Goal: Information Seeking & Learning: Learn about a topic

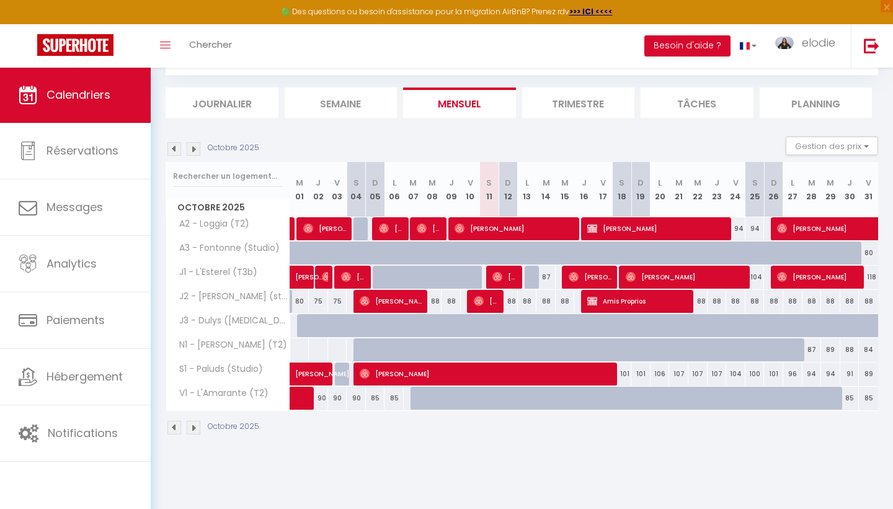
scroll to position [67, 0]
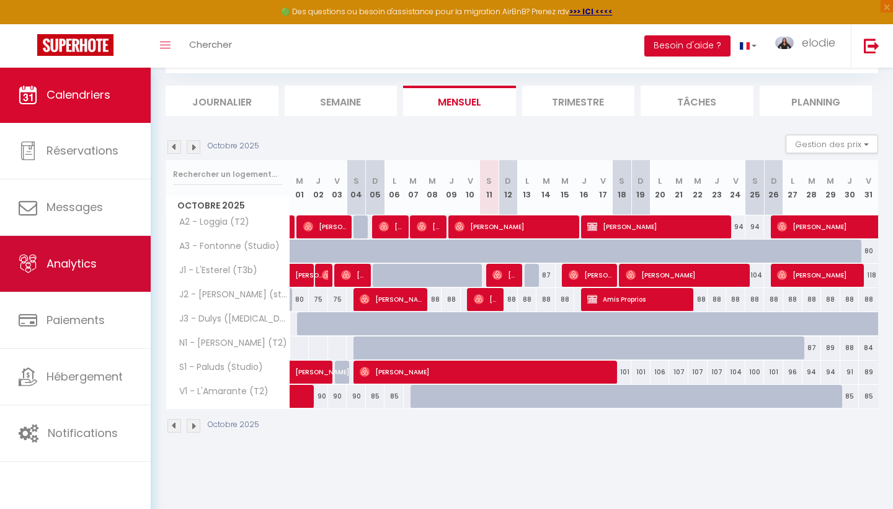
click at [100, 268] on link "Analytics" at bounding box center [75, 264] width 151 height 56
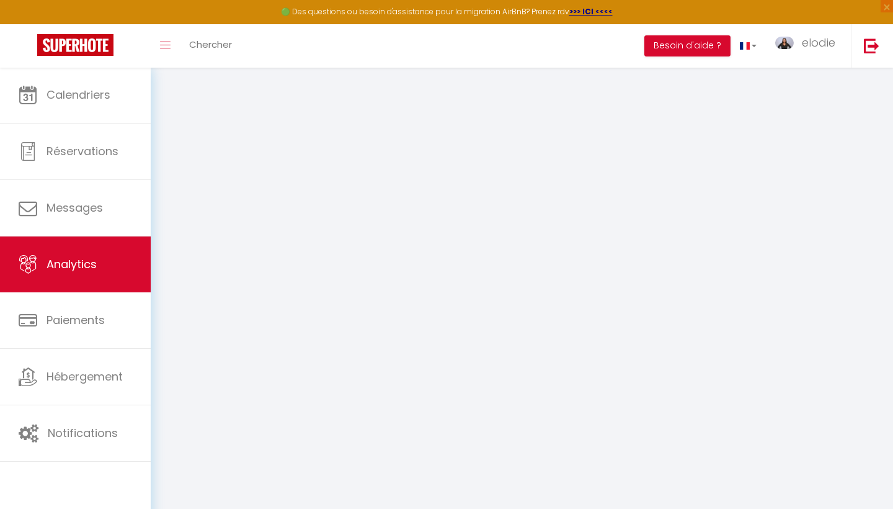
select select "2025"
select select "10"
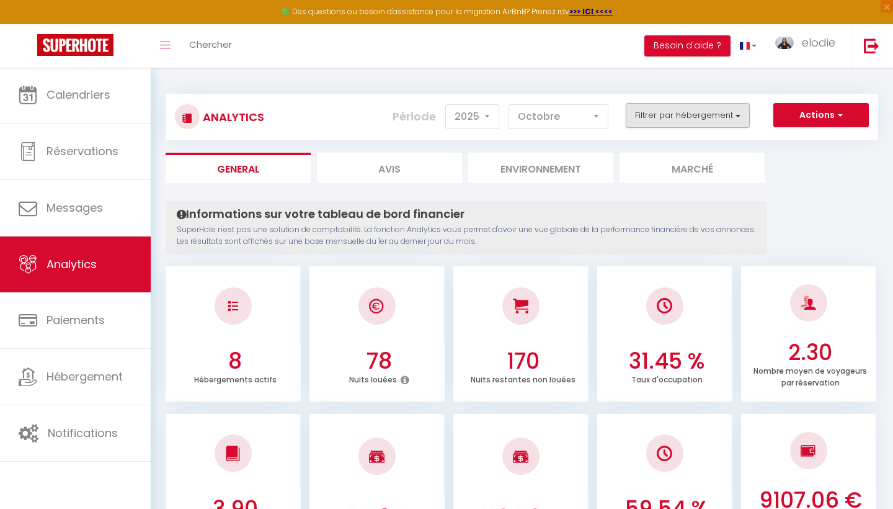
click at [691, 116] on button "Filtrer par hébergement" at bounding box center [688, 115] width 124 height 25
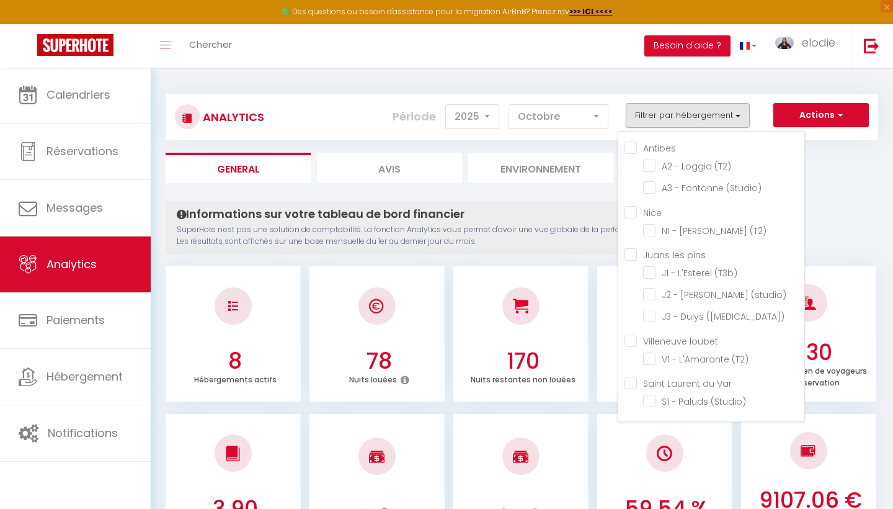
click at [636, 147] on input "Antibes" at bounding box center [715, 147] width 180 height 12
checkbox input "true"
checkbox \(T2\) "true"
checkbox \(Studio\) "true"
checkbox \(T2\) "false"
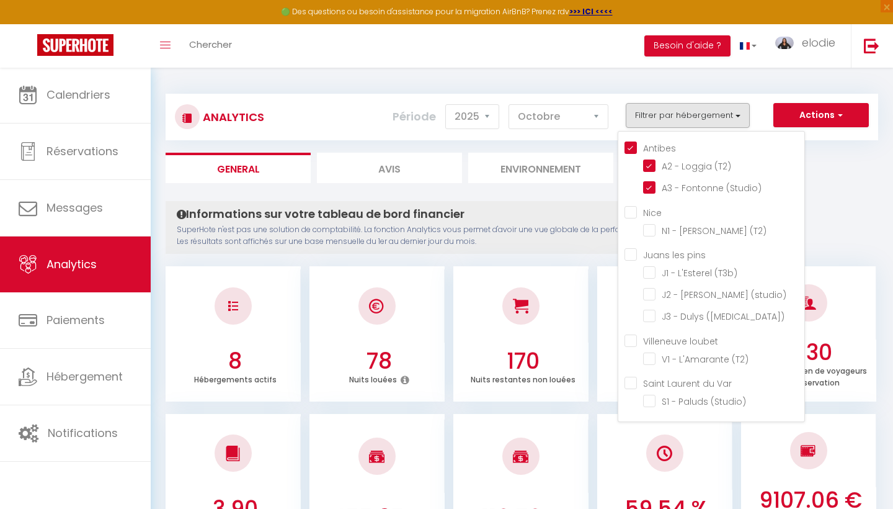
checkbox \(T3b\) "false"
checkbox \(studio\) "false"
checkbox \(T3\) "false"
checkbox \(T2\) "false"
checkbox \(Studio\) "false"
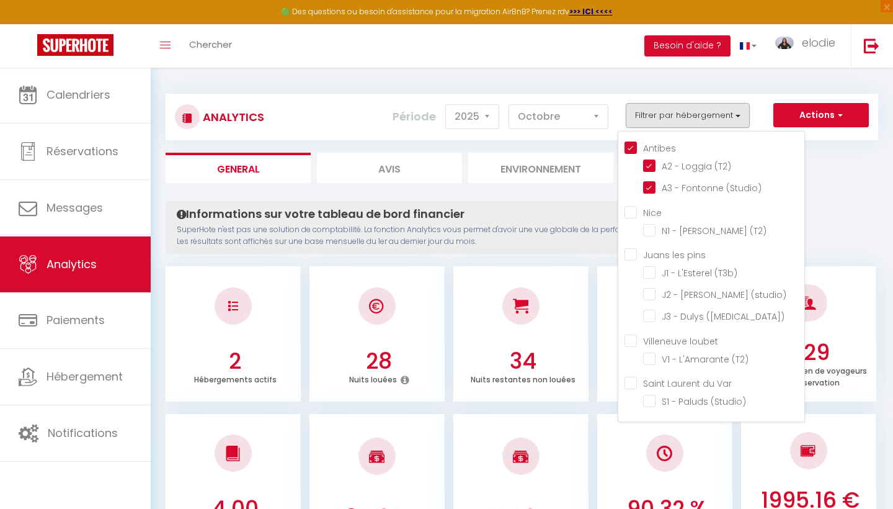
checkbox \(T2\) "false"
checkbox \(T3b\) "false"
checkbox \(studio\) "false"
checkbox \(T3\) "false"
checkbox \(T2\) "false"
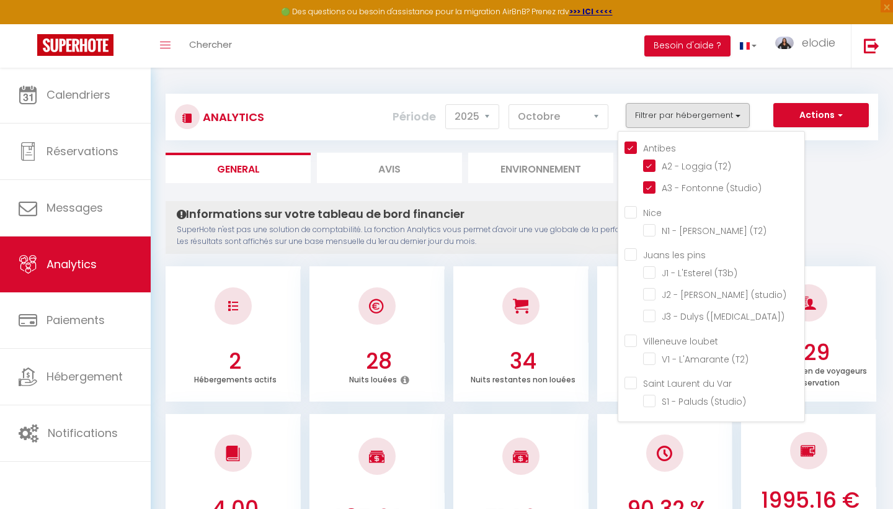
checkbox \(Studio\) "false"
click at [633, 213] on input "Nice" at bounding box center [715, 211] width 180 height 12
checkbox input "true"
checkbox \(T2\) "true"
checkbox \(T3b\) "false"
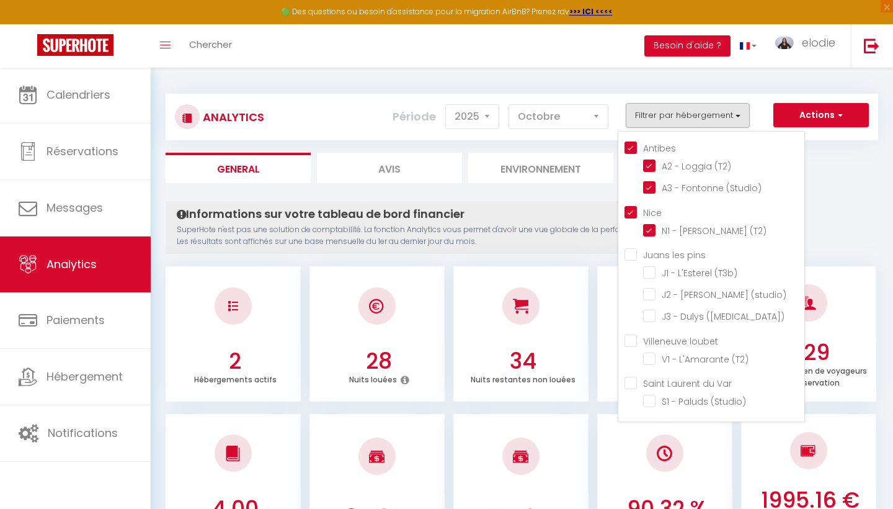
checkbox \(studio\) "false"
checkbox \(T3\) "false"
checkbox \(T2\) "false"
checkbox \(Studio\) "false"
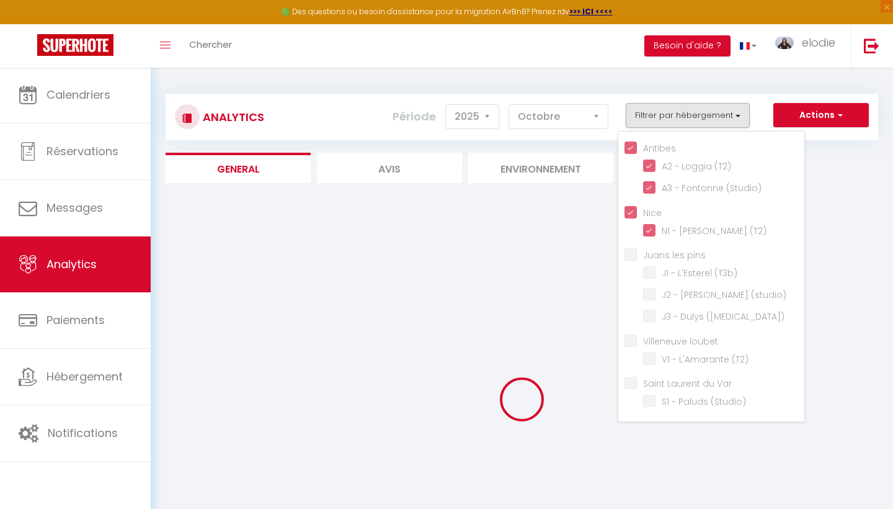
checkbox \(T3b\) "false"
checkbox \(studio\) "false"
checkbox \(T3\) "false"
checkbox \(T2\) "false"
checkbox \(Studio\) "false"
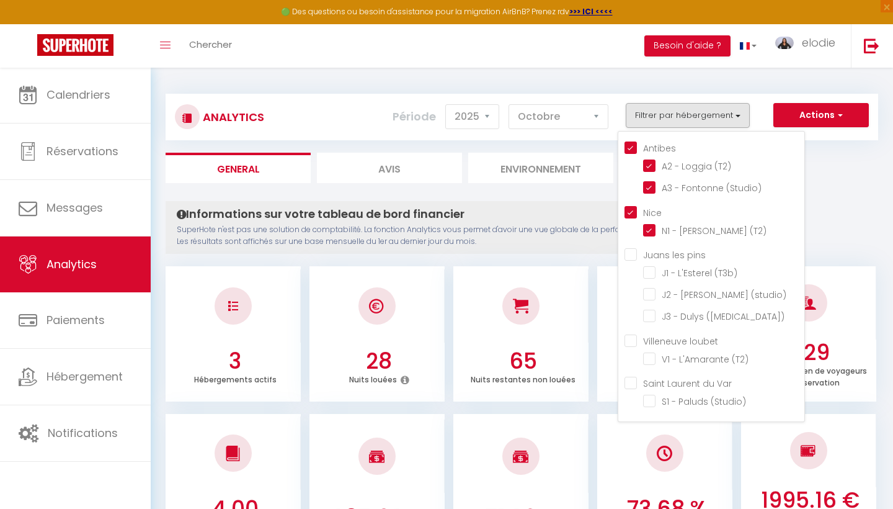
click at [631, 249] on pins "Juans les pins" at bounding box center [715, 254] width 180 height 12
checkbox pins "true"
checkbox \(T3b\) "true"
checkbox \(studio\) "true"
checkbox \(T3\) "true"
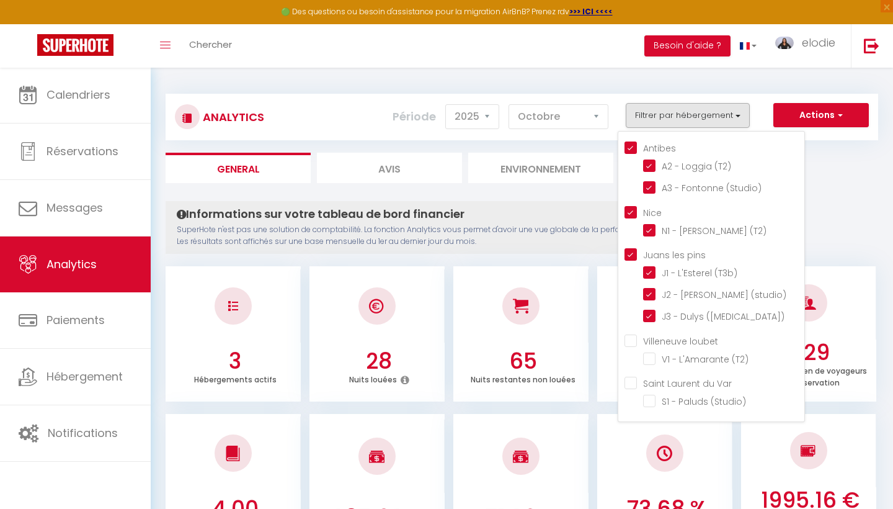
checkbox \(T2\) "false"
checkbox \(Studio\) "false"
checkbox \(T2\) "false"
checkbox \(Studio\) "false"
click at [632, 329] on div "Antibes A2 - Loggia (T2) A3 - Fontonne (Studio) Nice N1 - [PERSON_NAME] (T2) Ju…" at bounding box center [711, 276] width 187 height 291
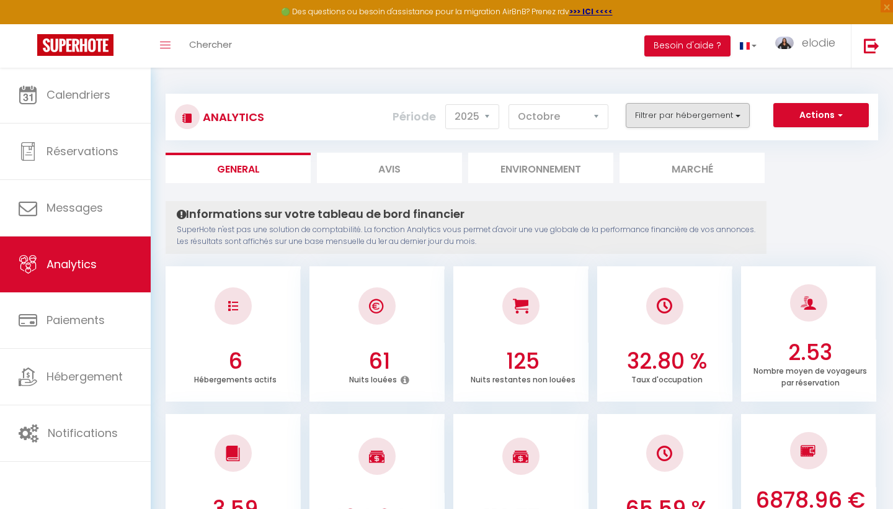
click at [663, 122] on button "Filtrer par hébergement" at bounding box center [688, 115] width 124 height 25
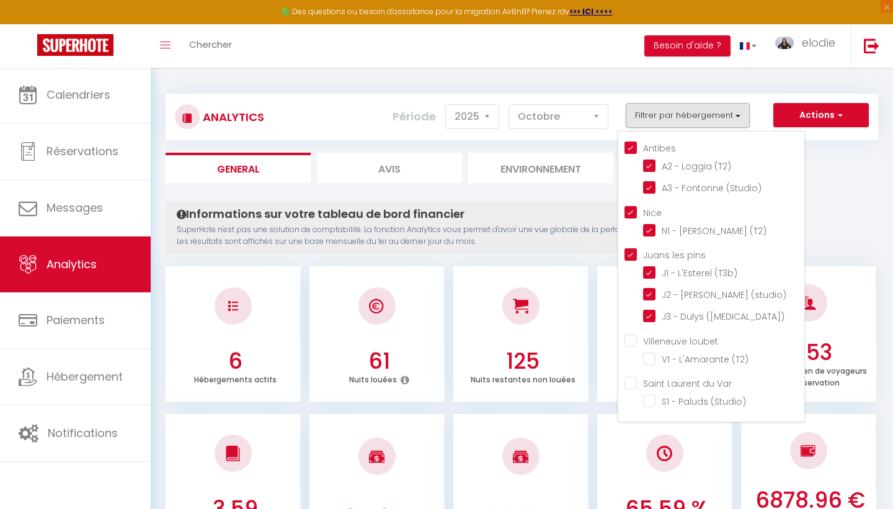
click at [636, 337] on loubet "Villeneuve loubet" at bounding box center [715, 339] width 180 height 12
checkbox loubet "true"
checkbox \(T2\) "true"
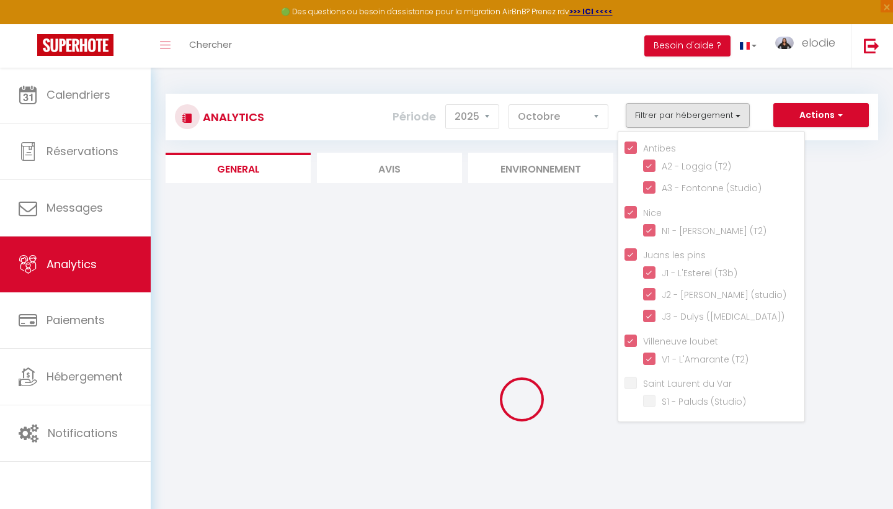
checkbox \(Studio\) "false"
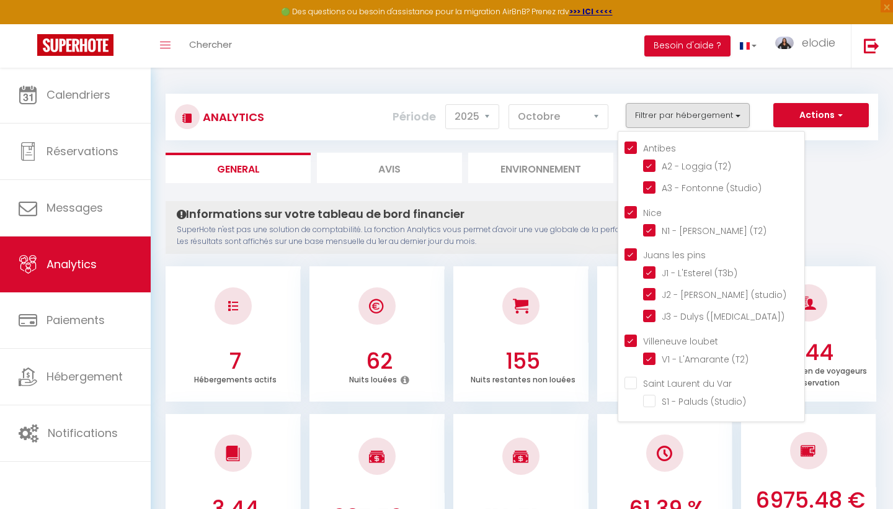
click at [635, 380] on Var "Saint Laurent du Var" at bounding box center [715, 382] width 180 height 12
checkbox Var "true"
checkbox \(Studio\) "true"
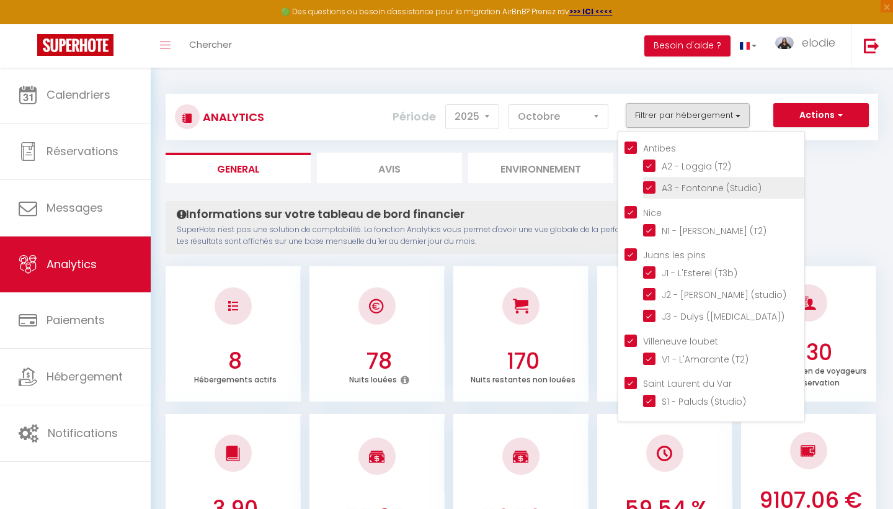
click at [654, 185] on \(Studio\) "checkbox" at bounding box center [723, 187] width 161 height 12
checkbox \(Studio\) "false"
checkbox input "false"
click at [843, 159] on ul "General Avis Environnement Marché" at bounding box center [522, 168] width 713 height 30
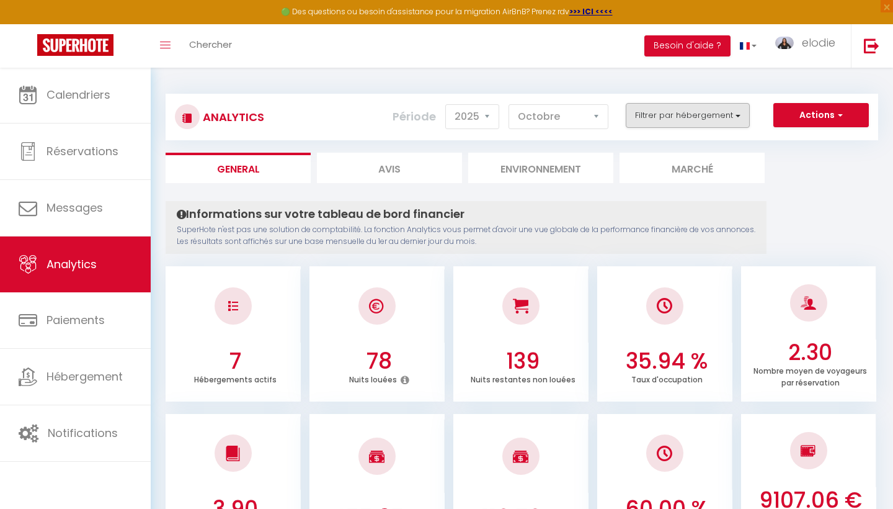
click at [704, 110] on button "Filtrer par hébergement" at bounding box center [688, 115] width 124 height 25
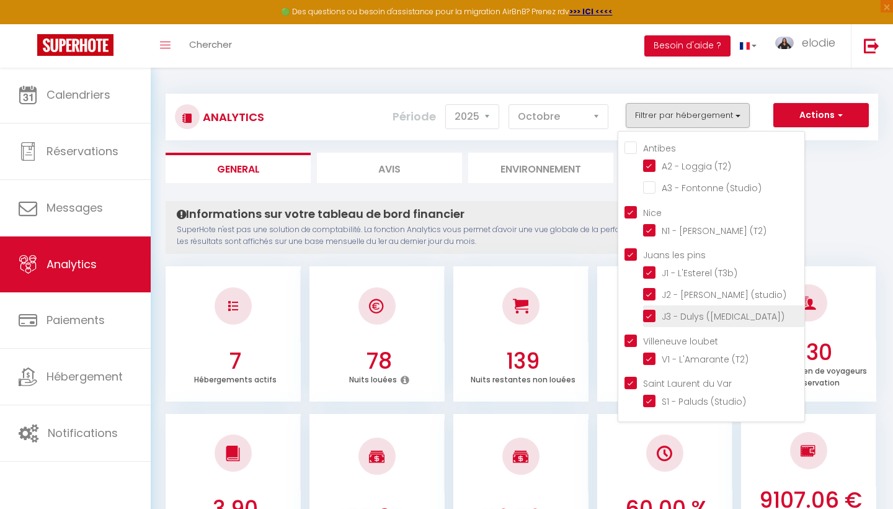
click at [656, 313] on \(T3\) "checkbox" at bounding box center [723, 315] width 161 height 12
checkbox \(T3\) "false"
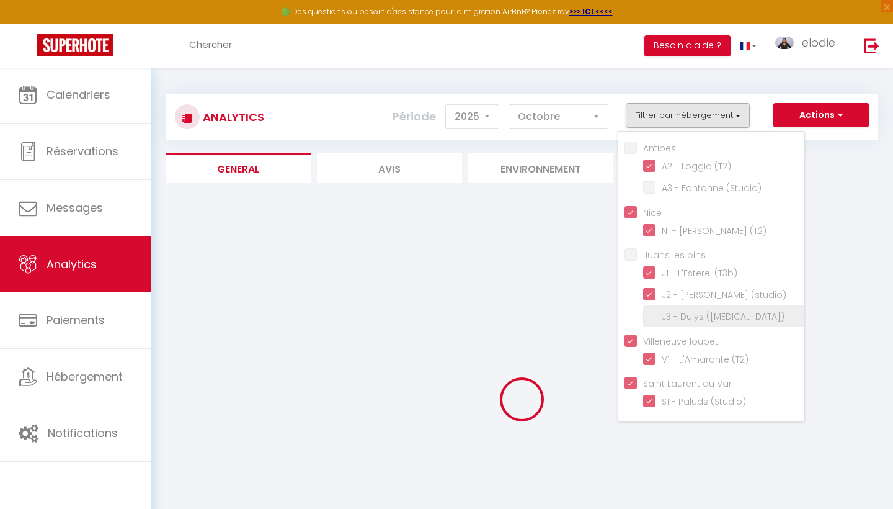
checkbox pins "false"
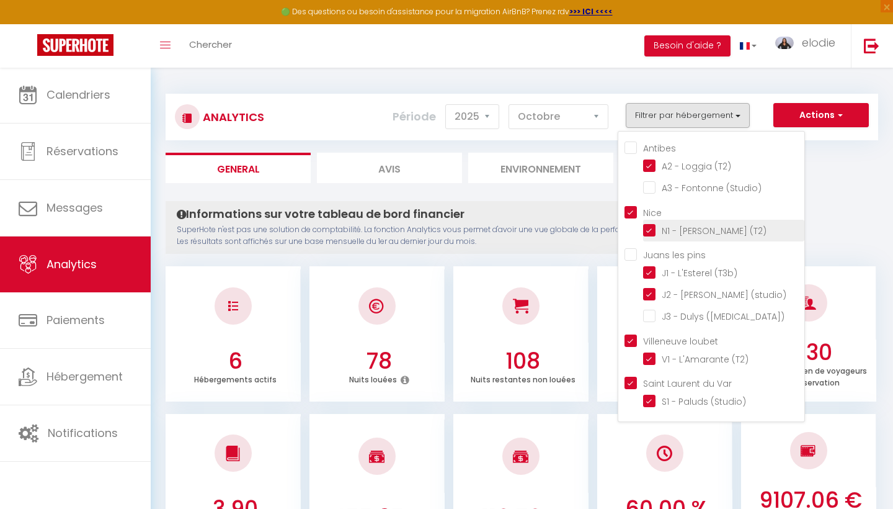
click at [648, 231] on \(T2\) "checkbox" at bounding box center [723, 229] width 161 height 12
checkbox \(T2\) "false"
checkbox input "false"
click at [847, 166] on ul "General Avis Environnement Marché" at bounding box center [522, 168] width 713 height 30
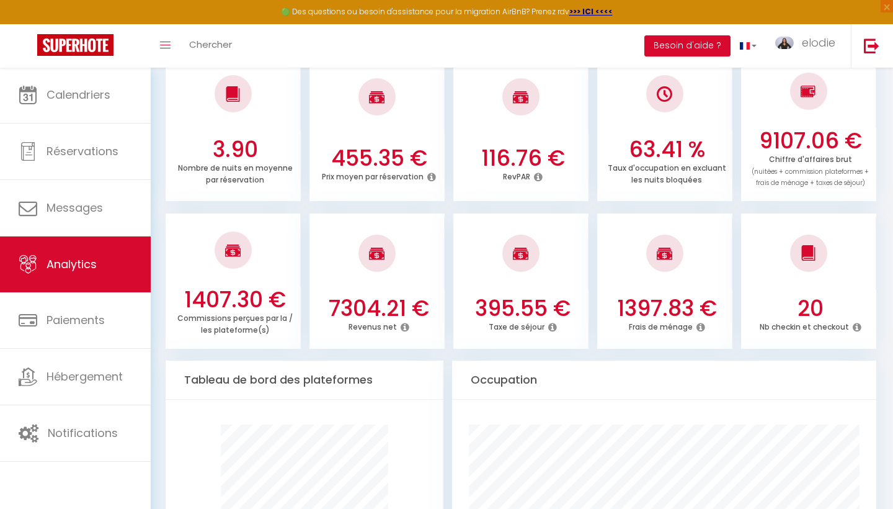
scroll to position [355, 0]
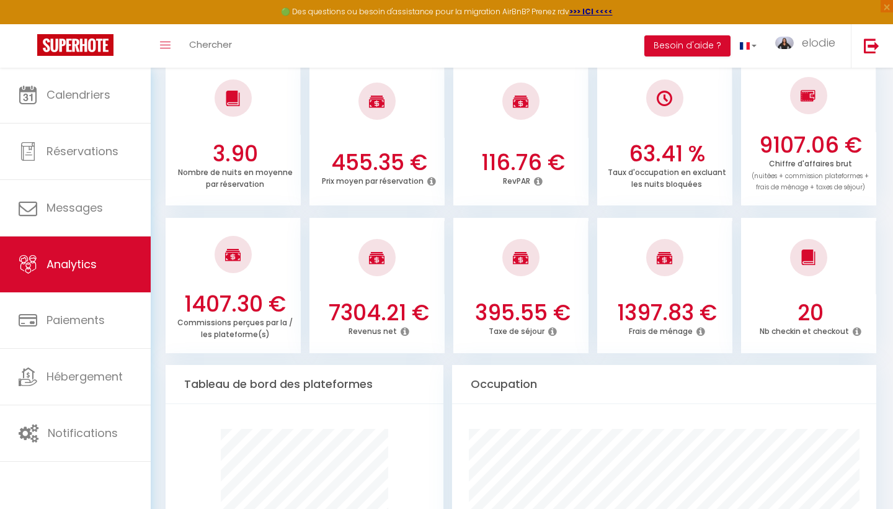
click at [405, 326] on icon at bounding box center [405, 331] width 9 height 10
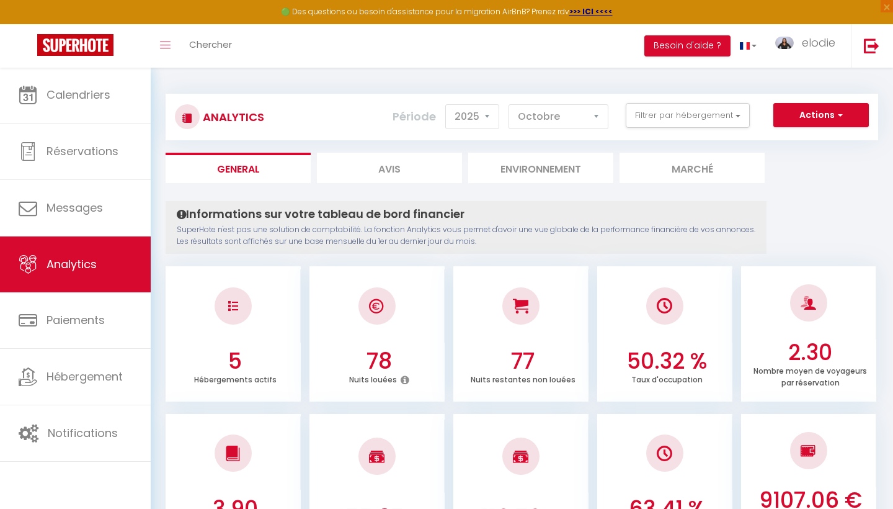
scroll to position [0, 0]
click at [733, 107] on button "Filtrer par hébergement" at bounding box center [688, 115] width 124 height 25
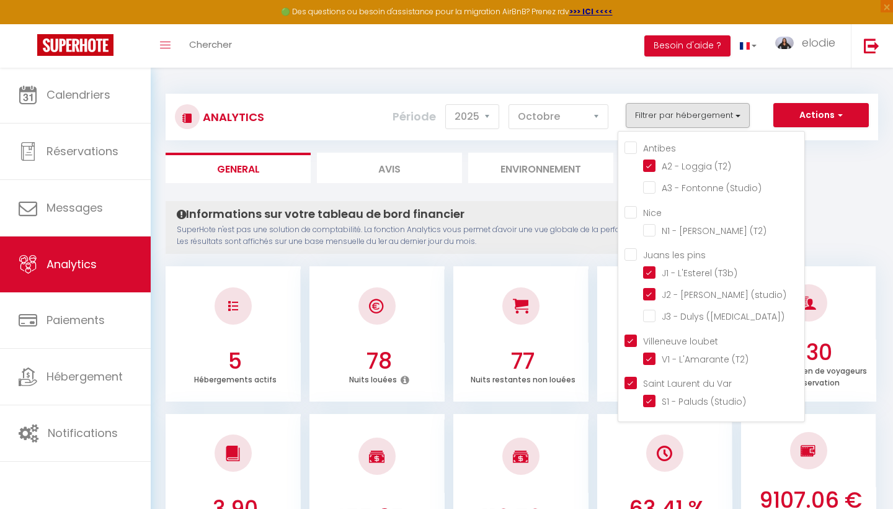
click at [639, 145] on input "Antibes" at bounding box center [715, 147] width 180 height 12
checkbox input "true"
checkbox \(Studio\) "true"
click at [629, 208] on input "Nice" at bounding box center [715, 211] width 180 height 12
checkbox input "true"
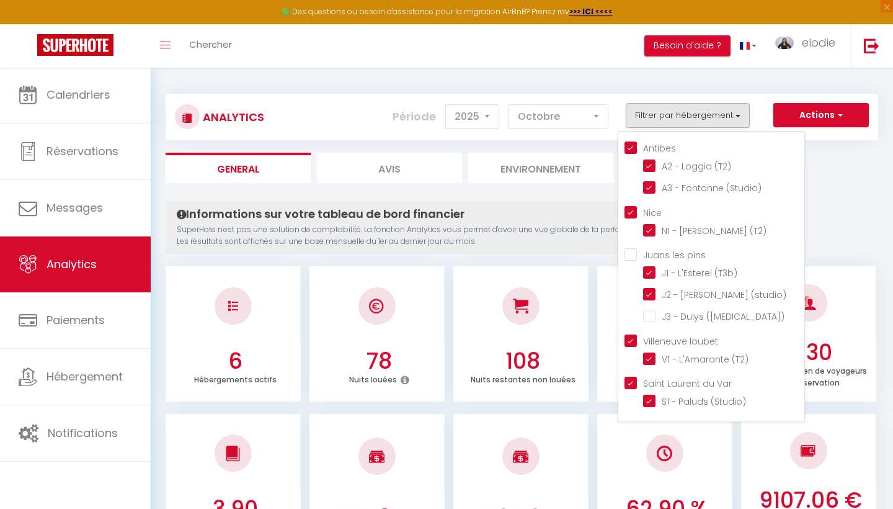
checkbox \(T2\) "true"
click at [632, 255] on pins "Juans les pins" at bounding box center [715, 254] width 180 height 12
checkbox pins "true"
checkbox \(T3\) "true"
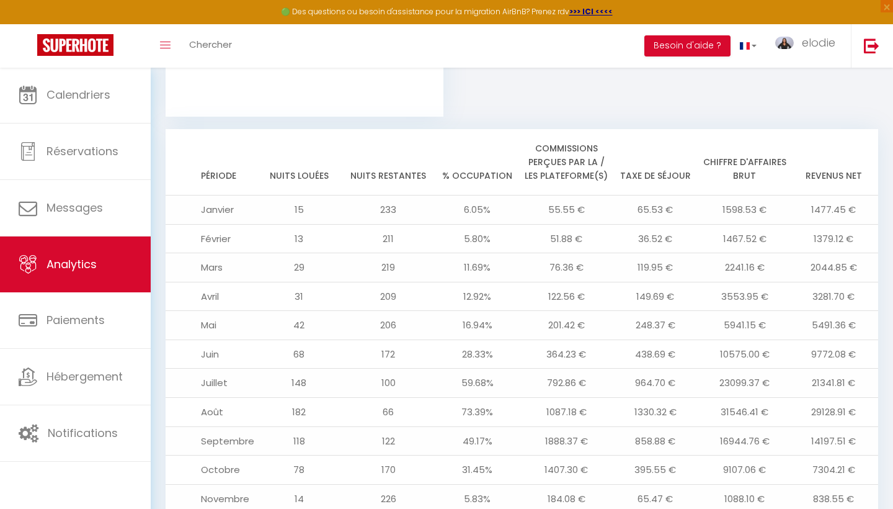
scroll to position [1274, 0]
